Goal: Navigation & Orientation: Find specific page/section

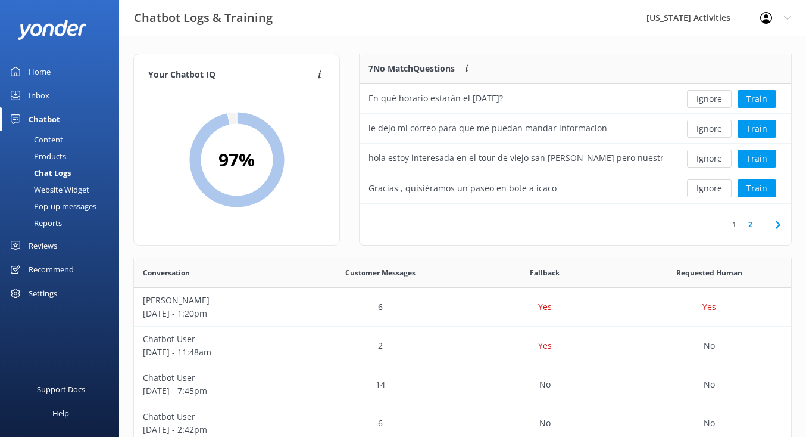
scroll to position [417, 657]
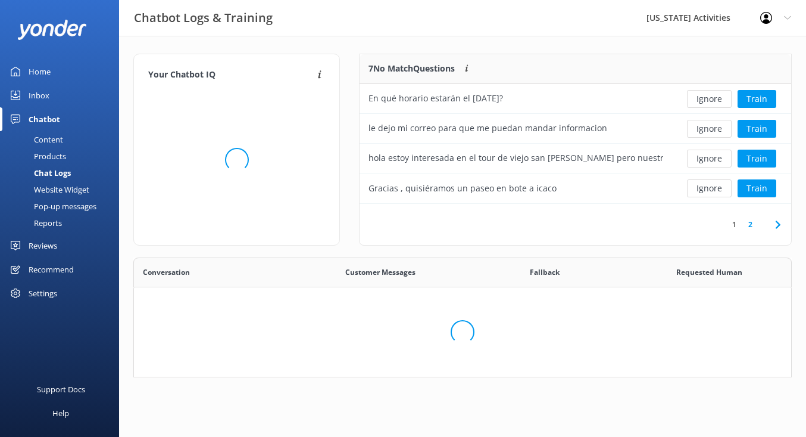
scroll to position [417, 657]
